Goal: Information Seeking & Learning: Learn about a topic

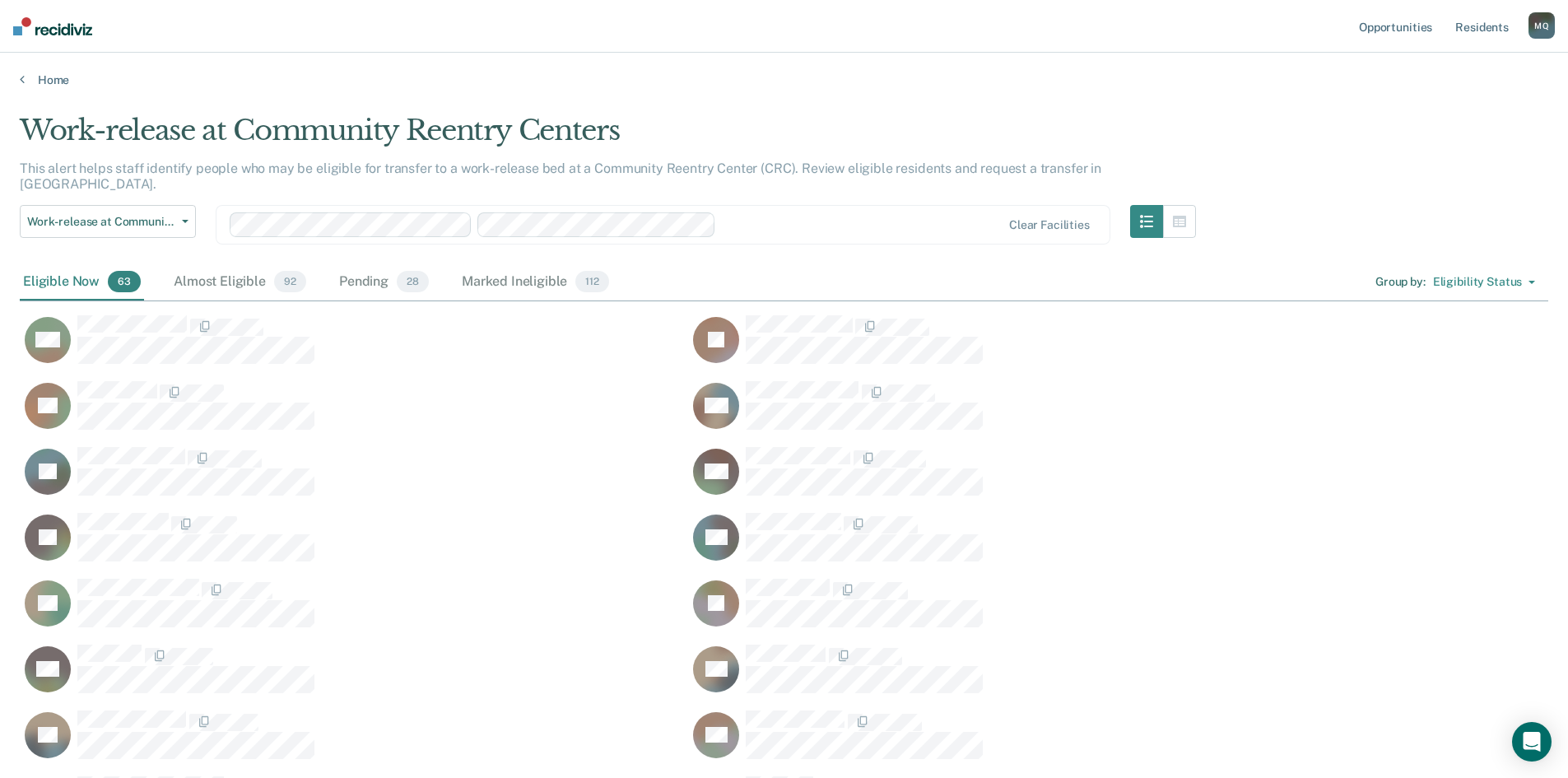
scroll to position [2276, 1516]
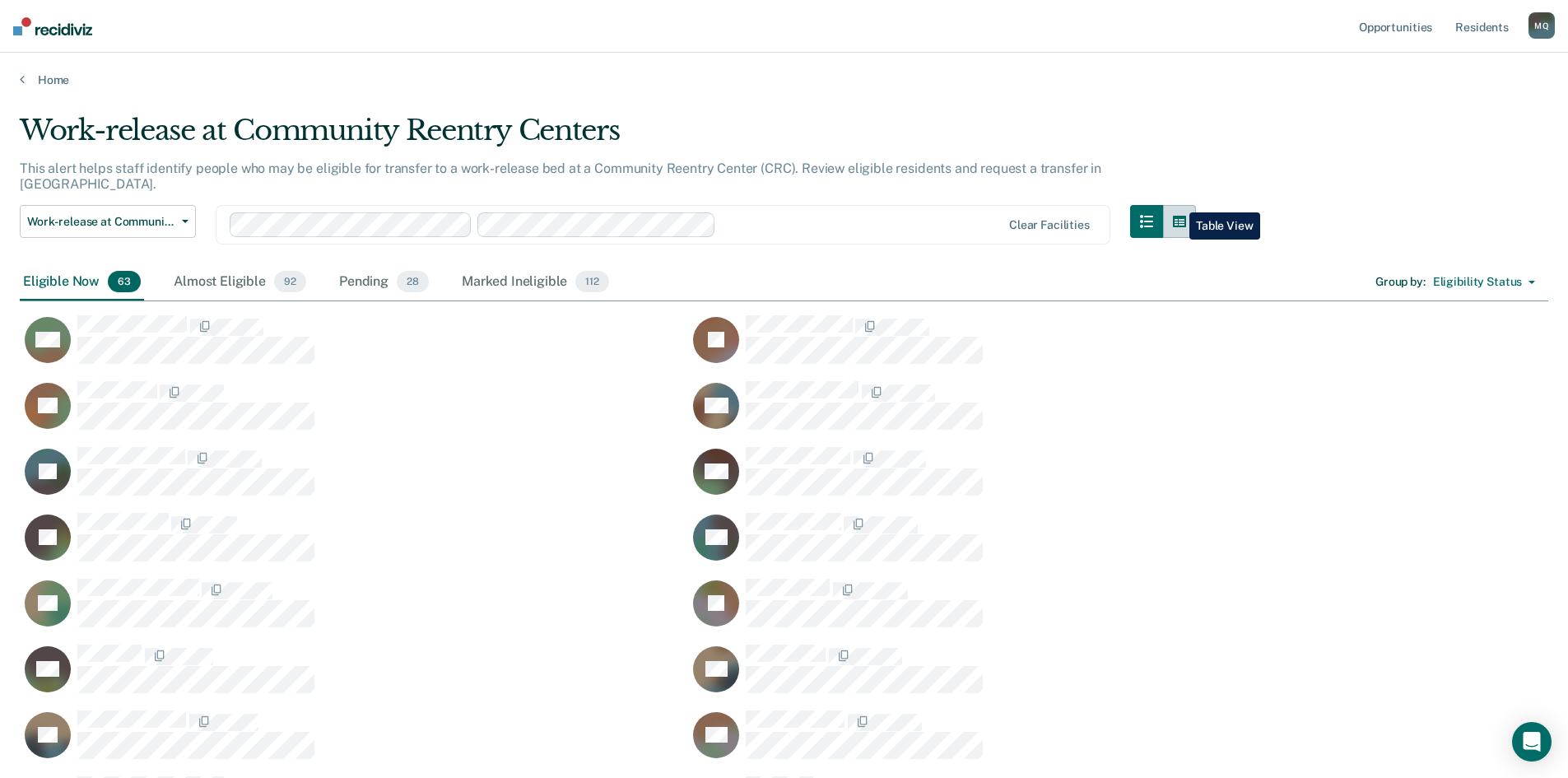
click at [1176, 205] on button "button" at bounding box center [1179, 220] width 33 height 33
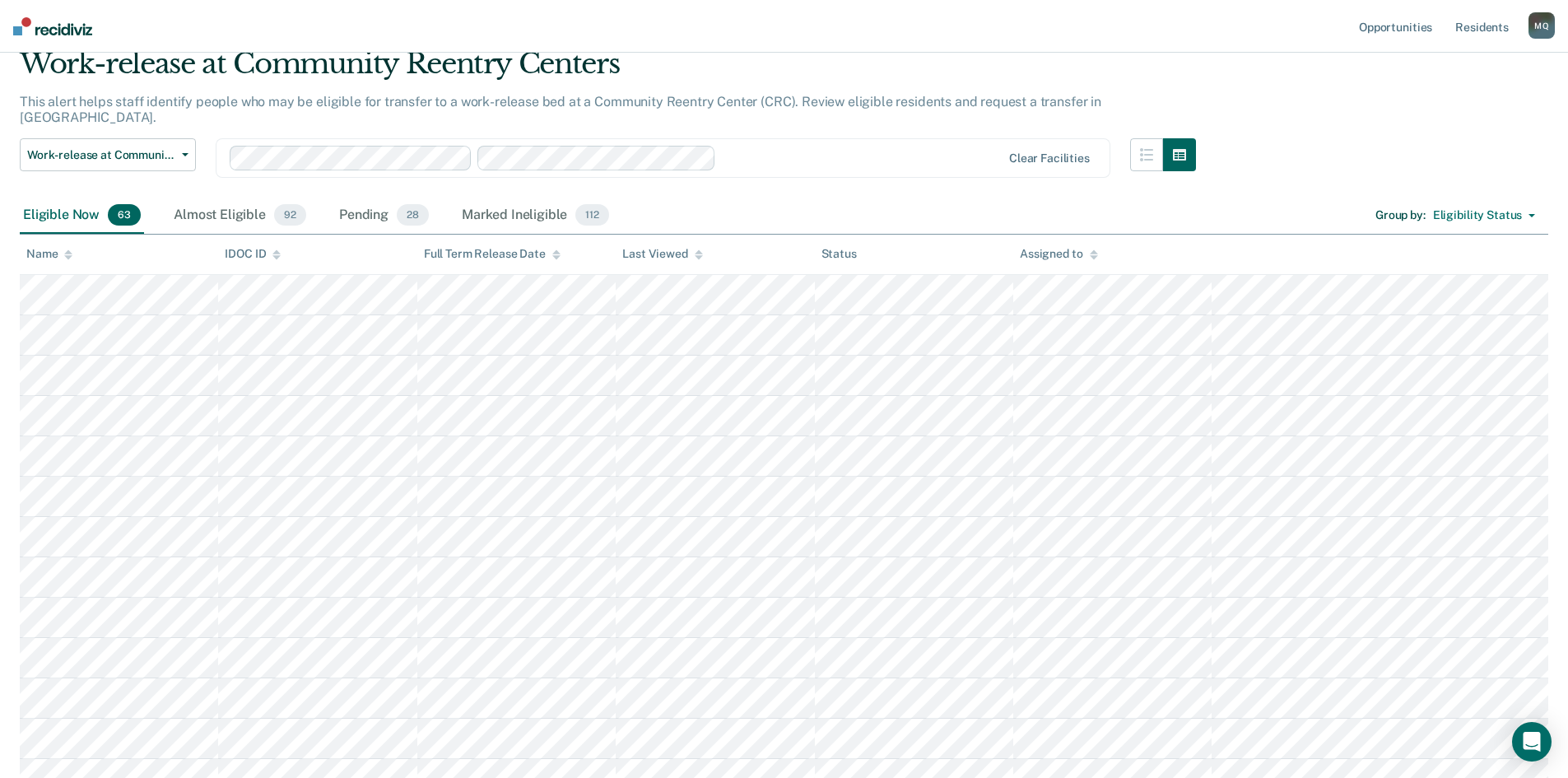
scroll to position [0, 0]
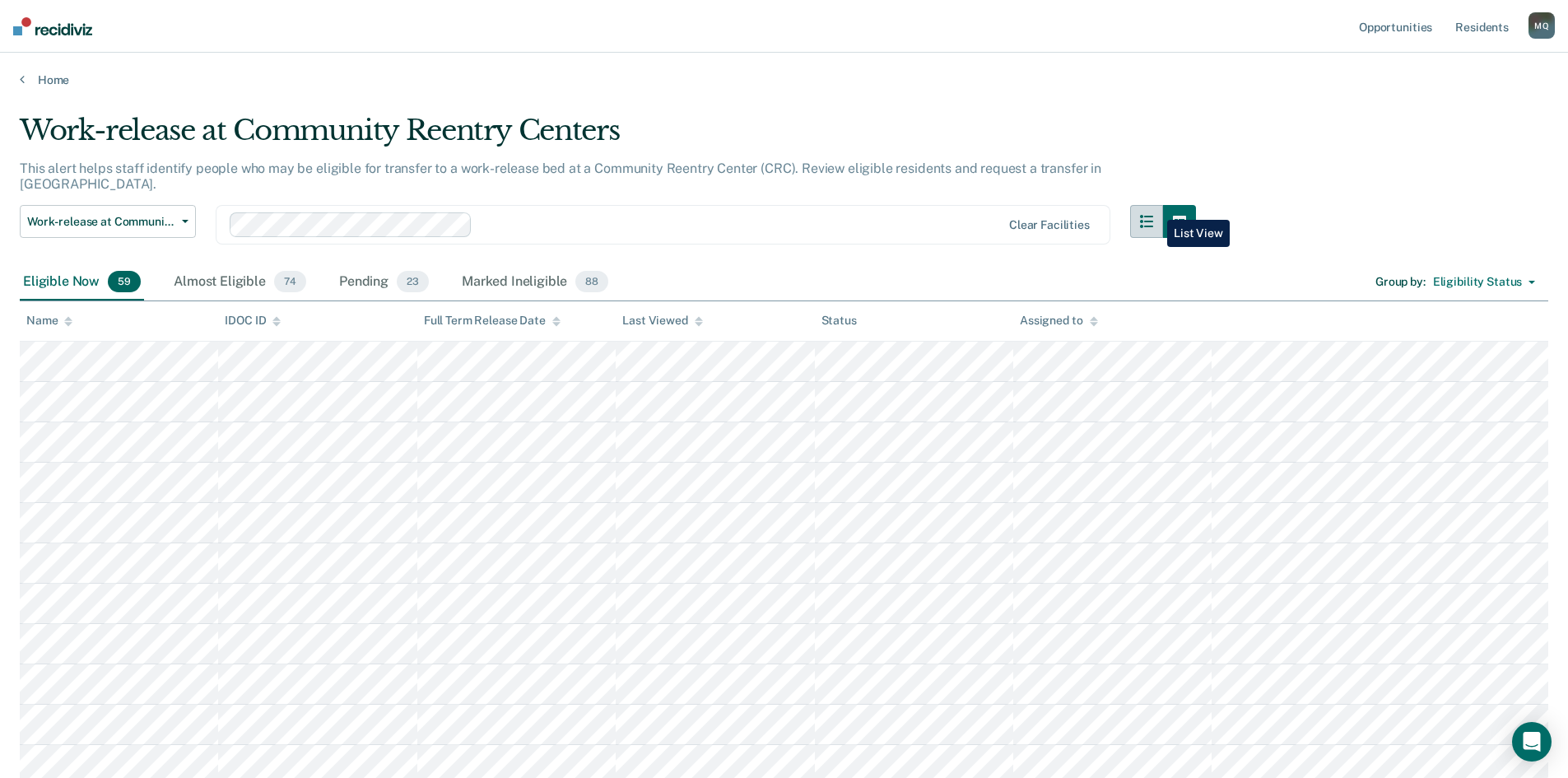
click at [1153, 215] on icon "button" at bounding box center [1146, 220] width 13 height 13
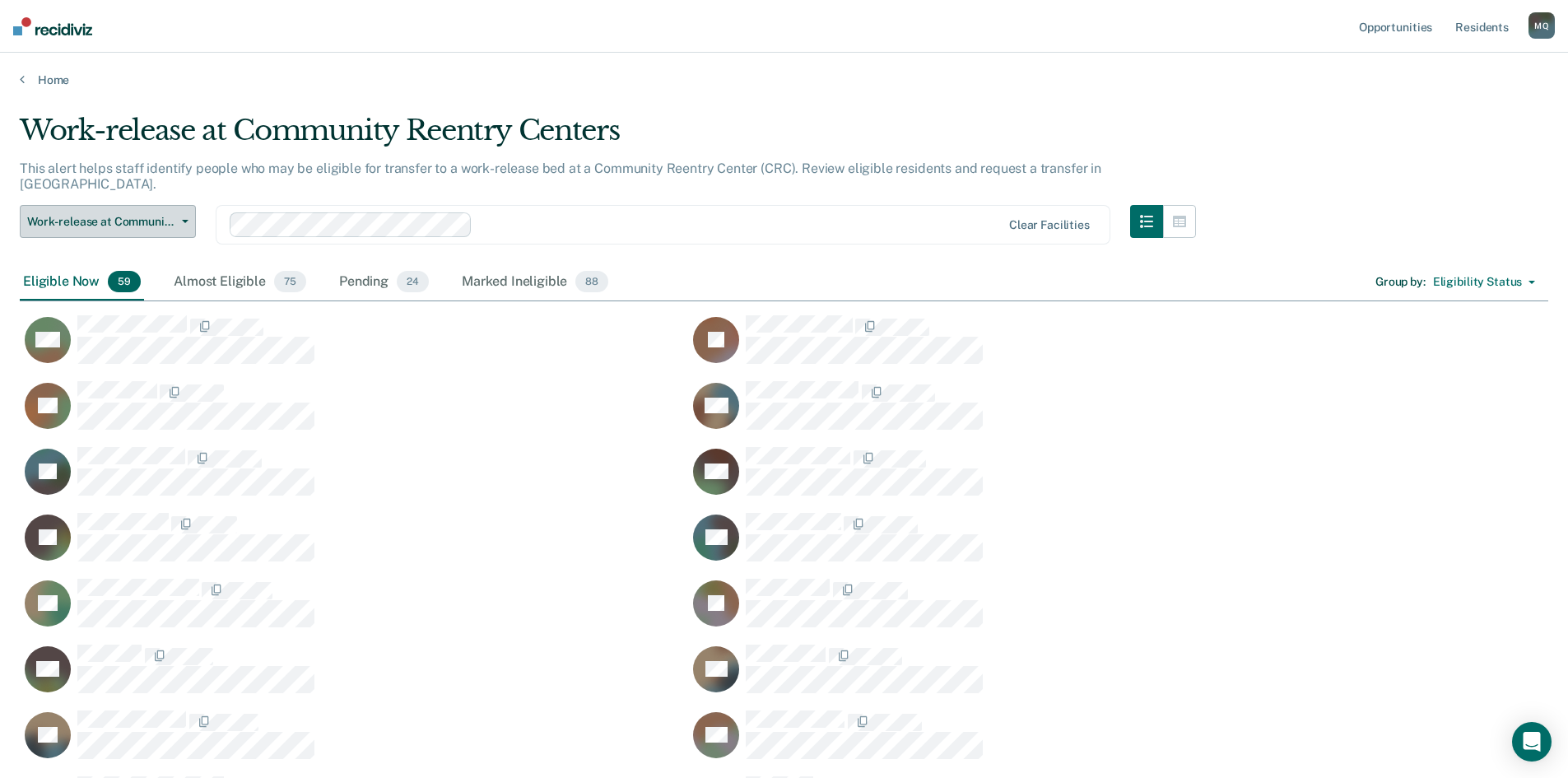
click at [184, 212] on button "Work-release at Community Reentry Centers" at bounding box center [108, 220] width 176 height 33
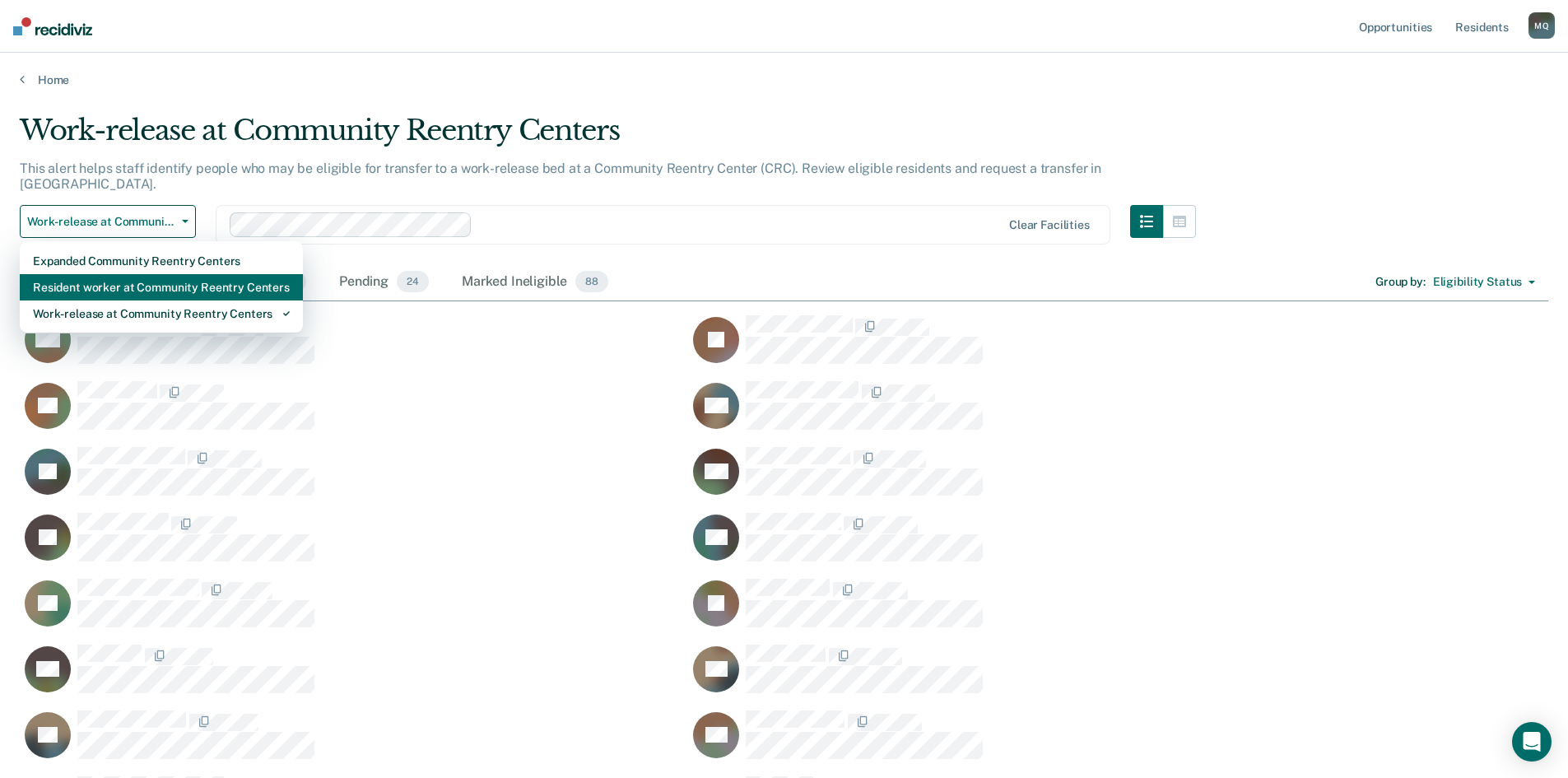
click at [171, 274] on div "Resident worker at Community Reentry Centers" at bounding box center [161, 287] width 257 height 27
click at [171, 269] on div "Almost Eligible 75" at bounding box center [239, 282] width 139 height 37
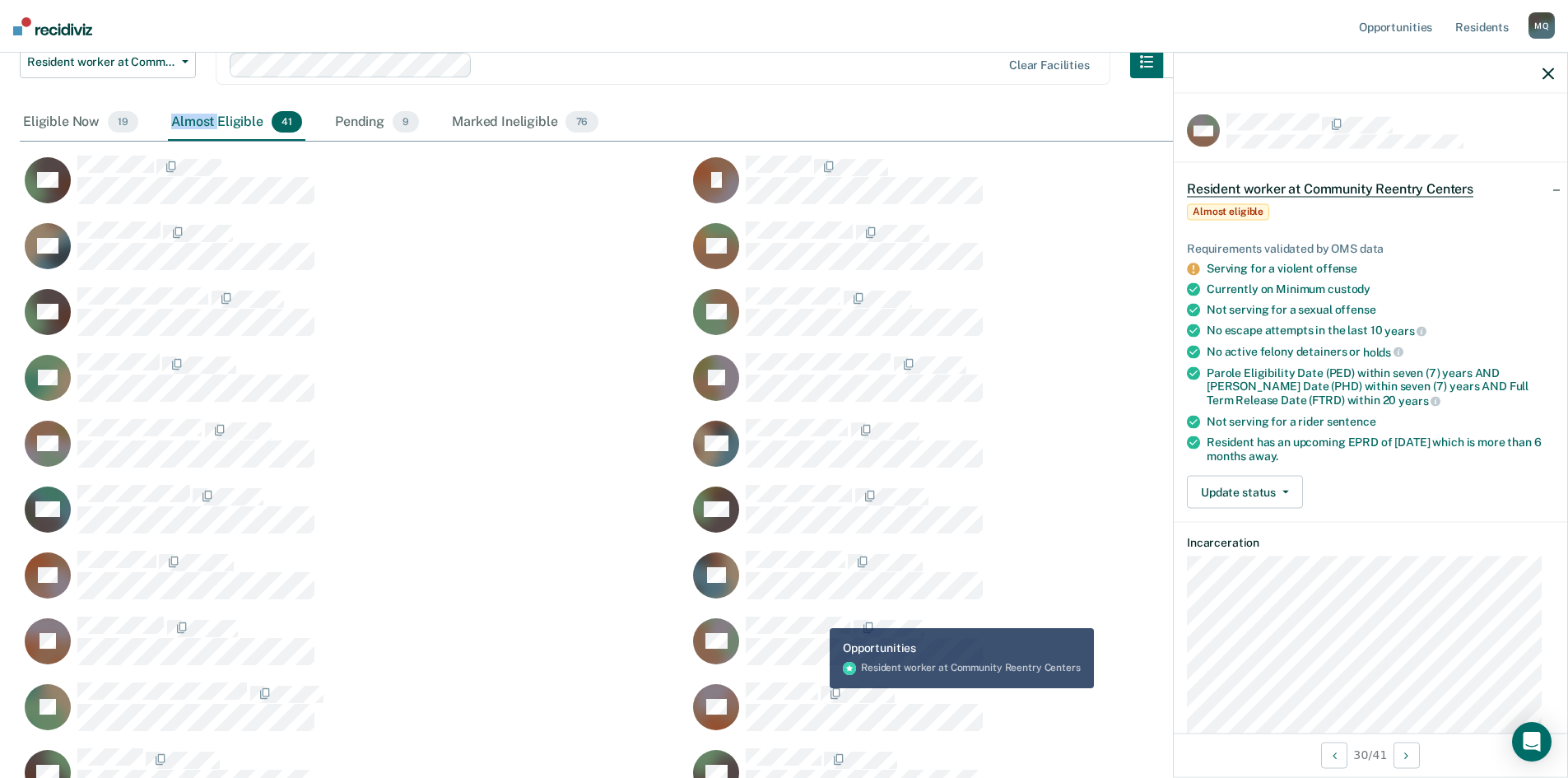
scroll to position [80, 0]
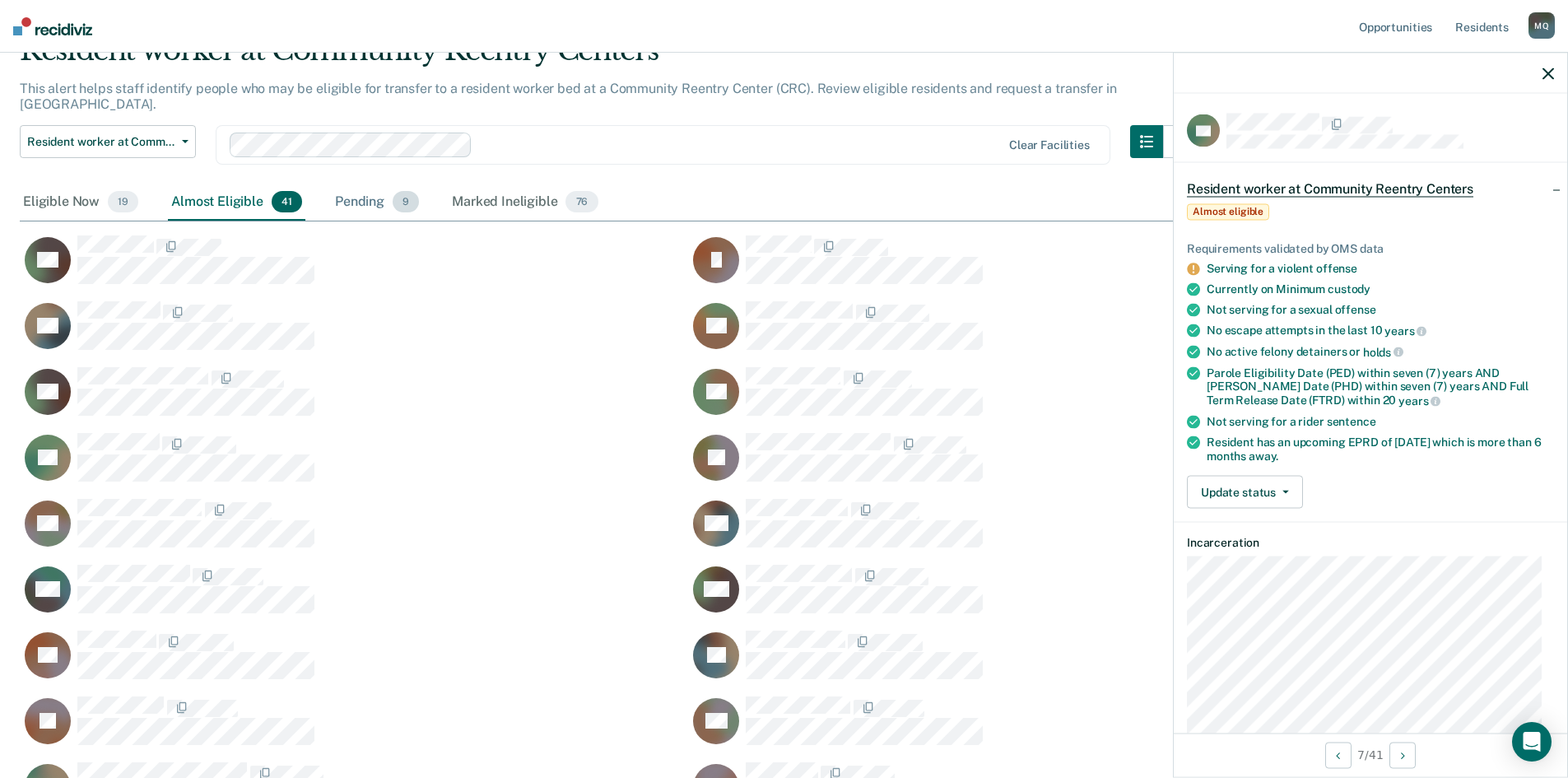
click at [349, 186] on div "Pending 9" at bounding box center [377, 203] width 91 height 37
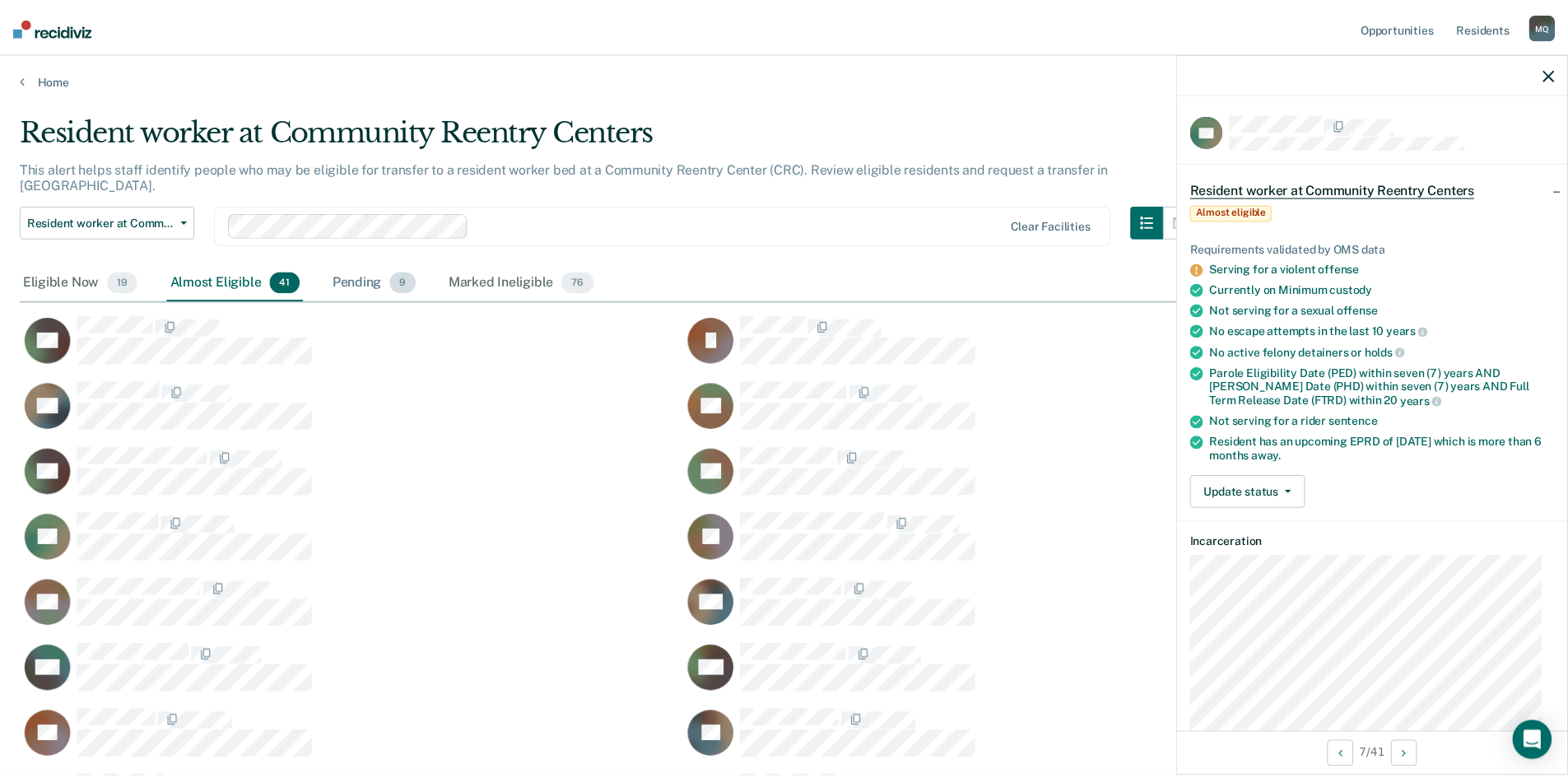
scroll to position [529, 1528]
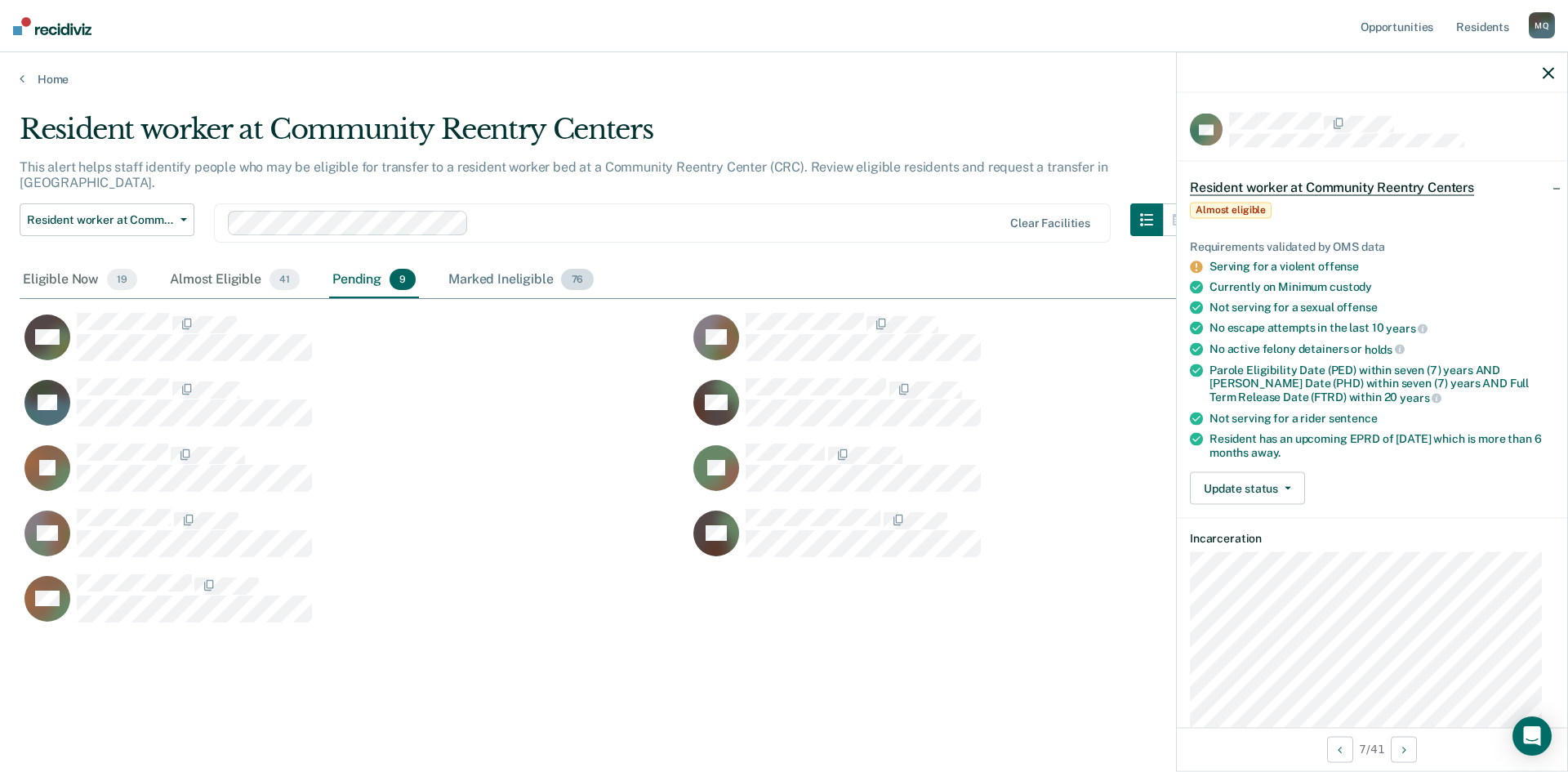
click at [464, 270] on div "Marked Ineligible 76" at bounding box center [521, 280] width 151 height 36
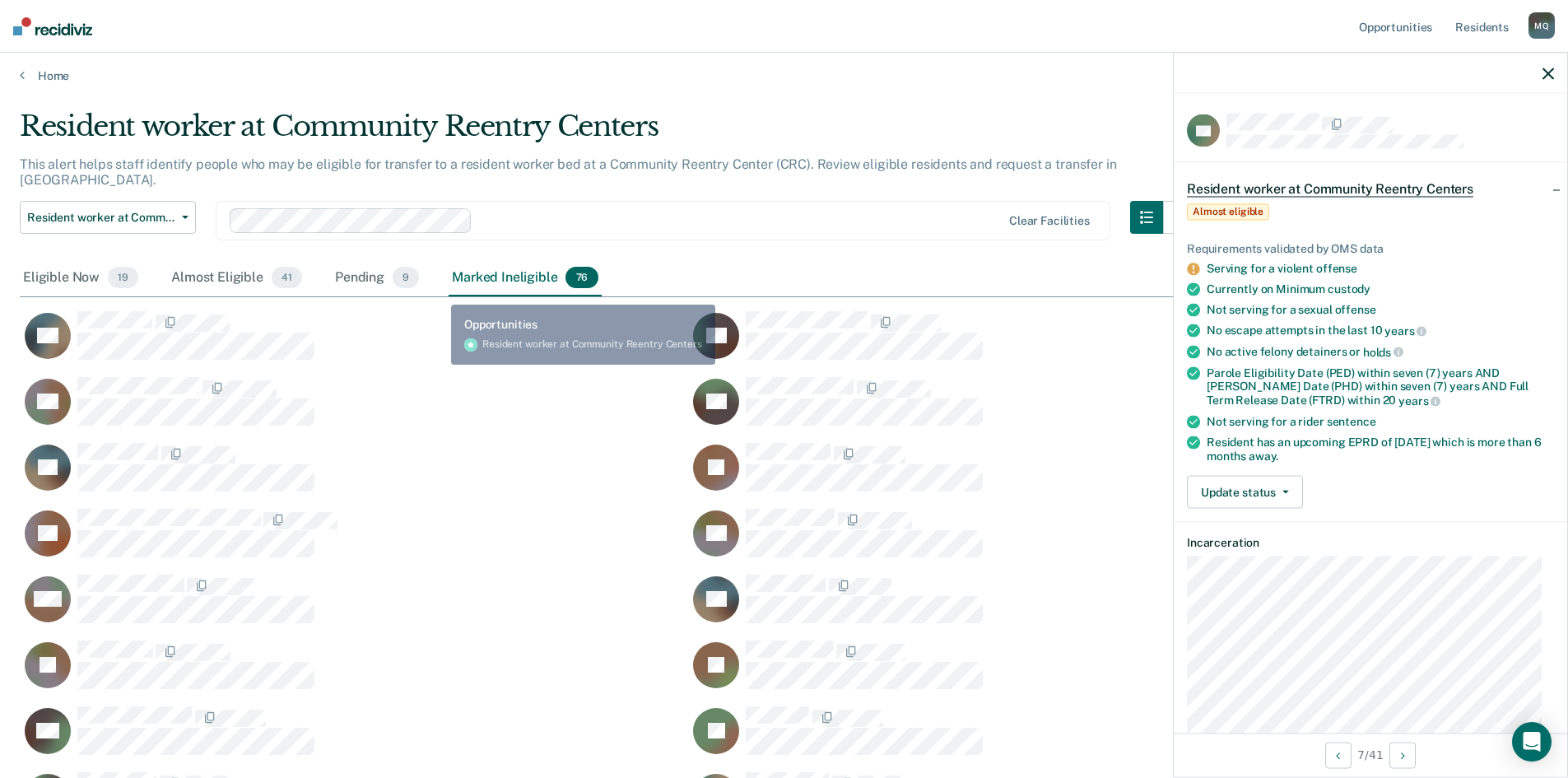
scroll to position [0, 0]
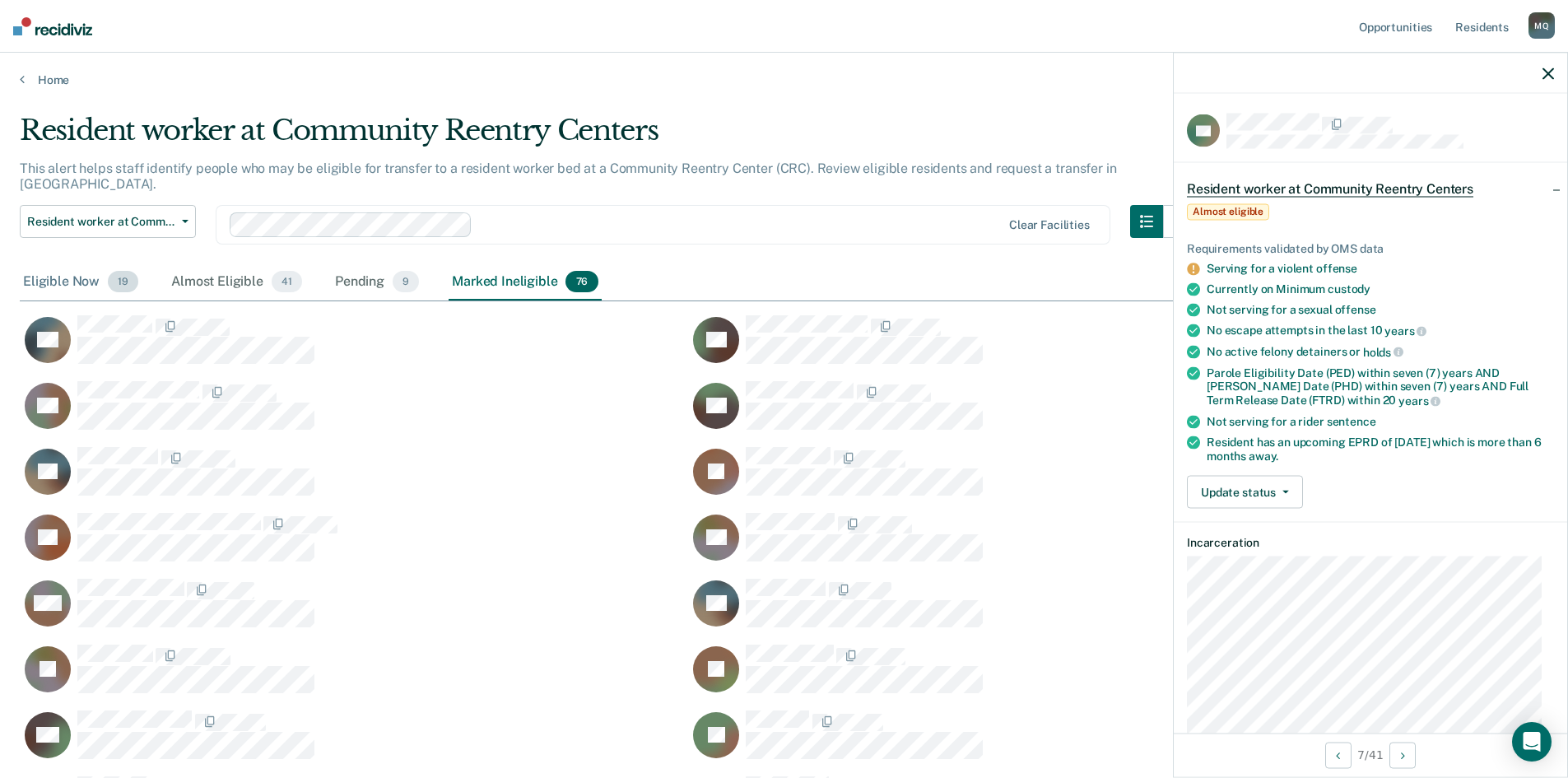
click at [79, 269] on div "Eligible Now 19" at bounding box center [80, 282] width 122 height 37
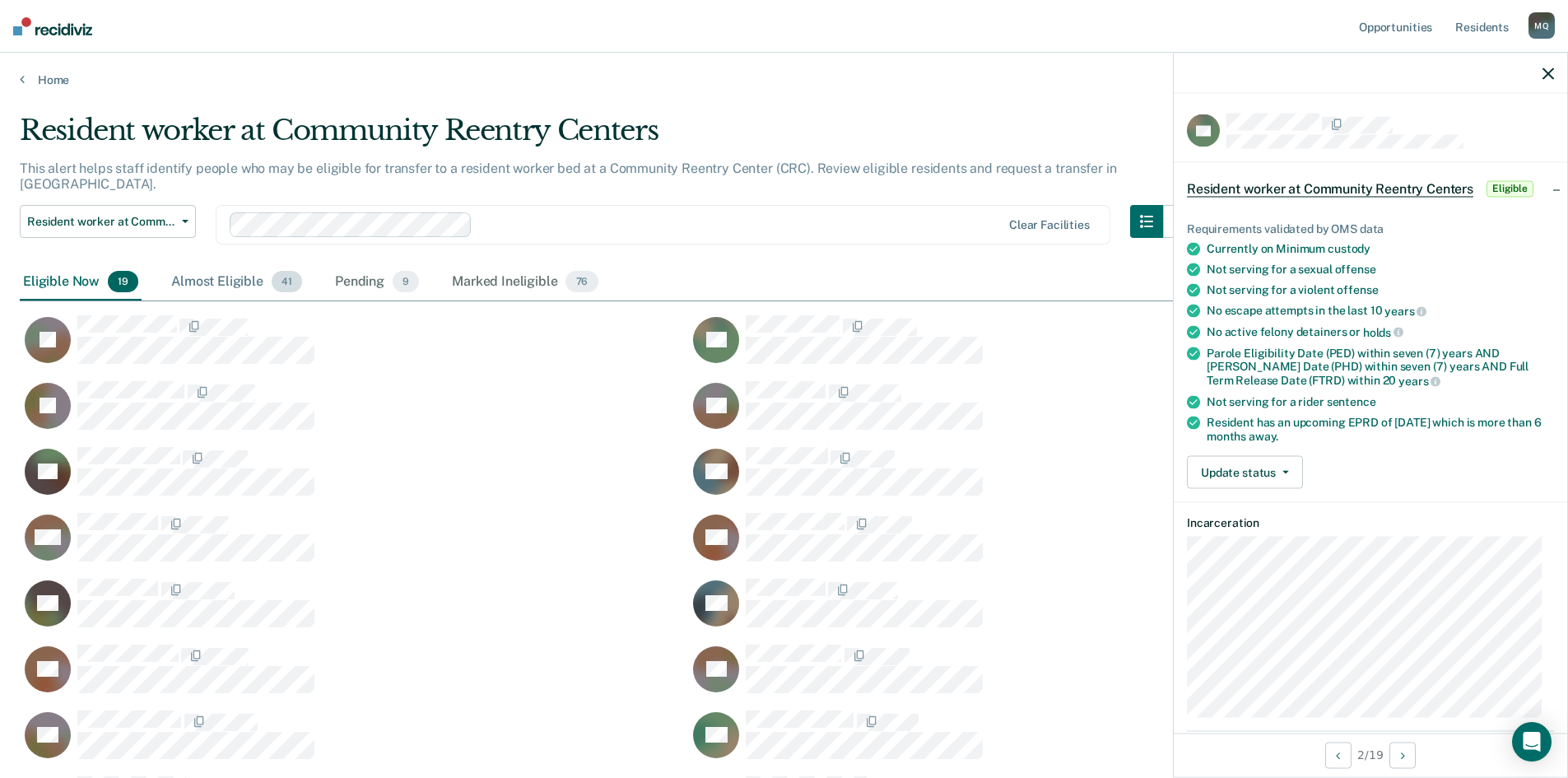
click at [224, 264] on div "Almost Eligible 41" at bounding box center [236, 282] width 137 height 37
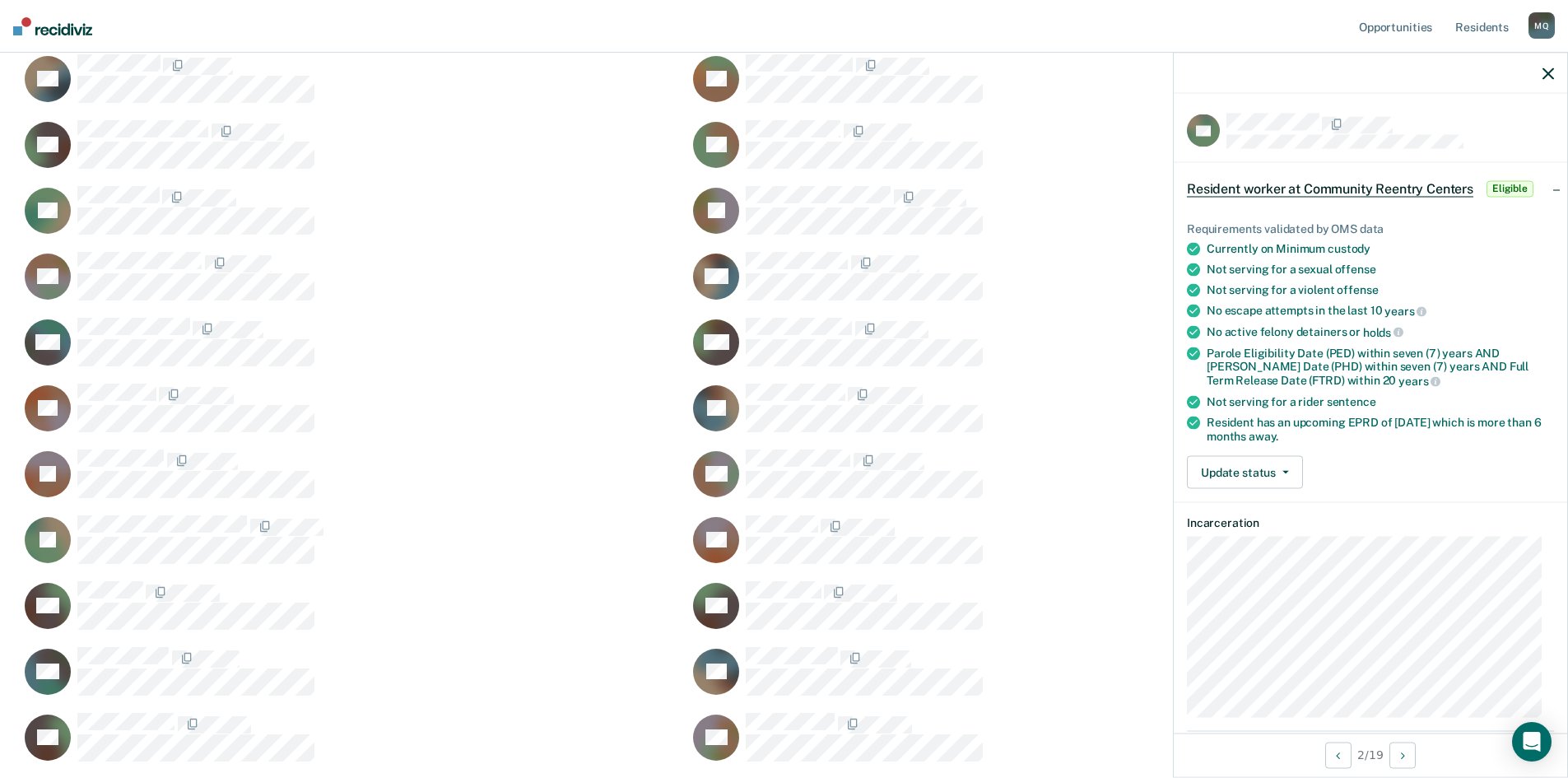
scroll to position [329, 0]
